Goal: Task Accomplishment & Management: Manage account settings

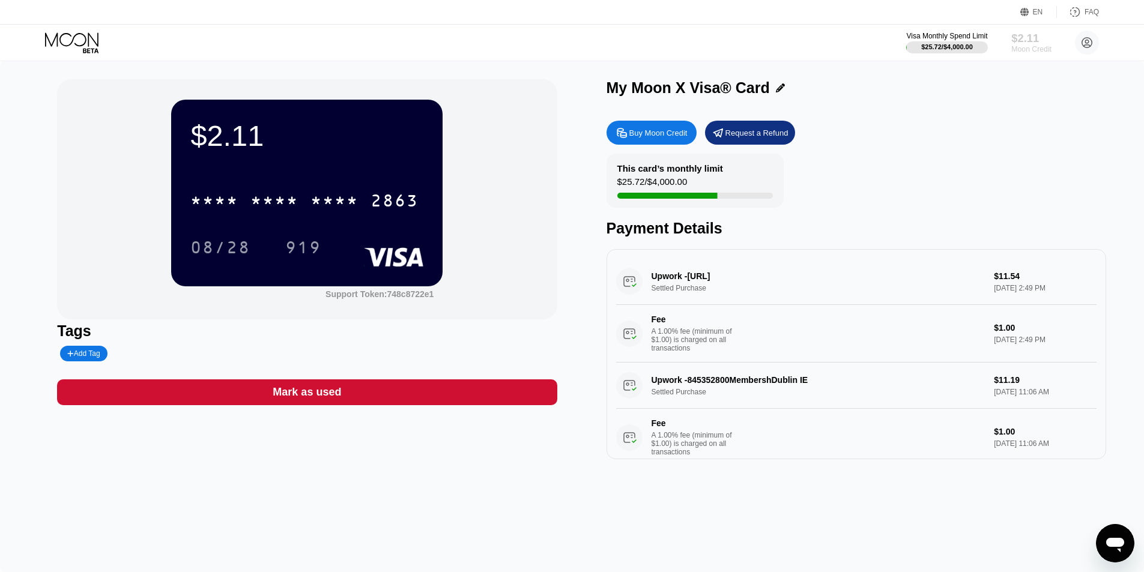
click at [1023, 41] on div "$2.11" at bounding box center [1031, 38] width 40 height 13
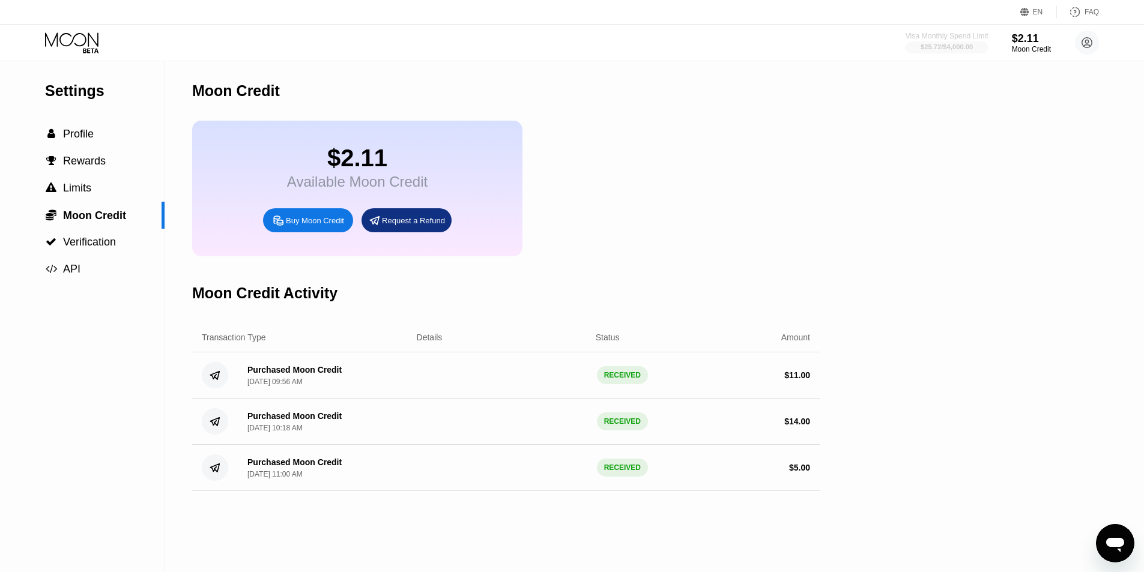
click at [963, 43] on div "$25.72 / $4,000.00" at bounding box center [947, 46] width 52 height 7
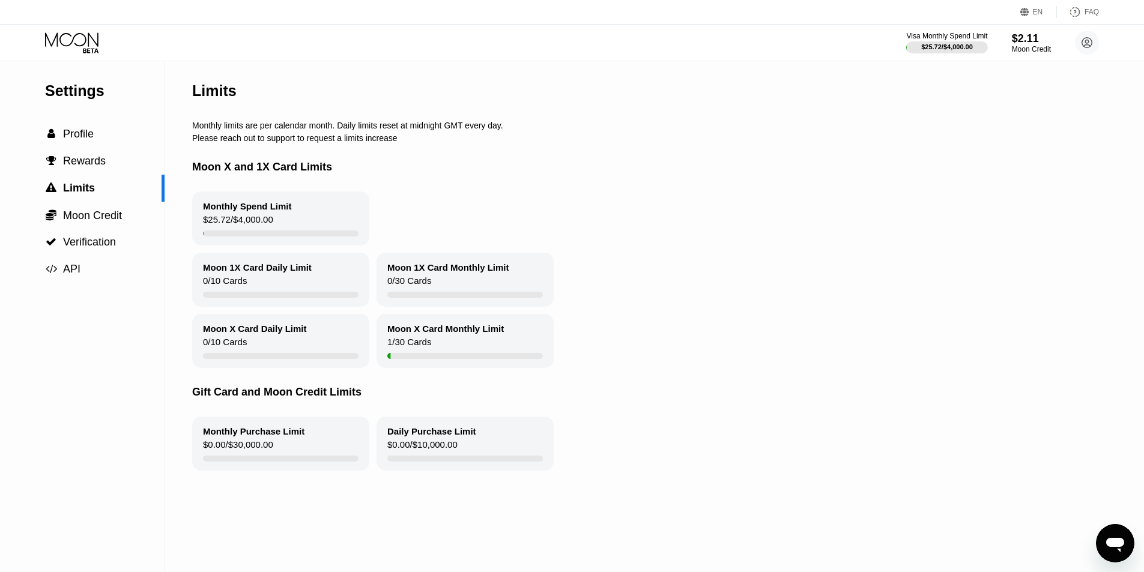
click at [999, 45] on div "Visa Monthly Spend Limit $25.72 / $4,000.00 $2.11 Moon Credit robert.jones95040…" at bounding box center [1002, 43] width 193 height 24
click at [1025, 43] on div "$2.11" at bounding box center [1031, 38] width 40 height 13
